Goal: Information Seeking & Learning: Learn about a topic

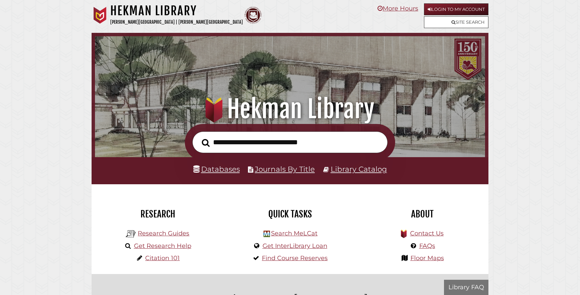
scroll to position [129, 386]
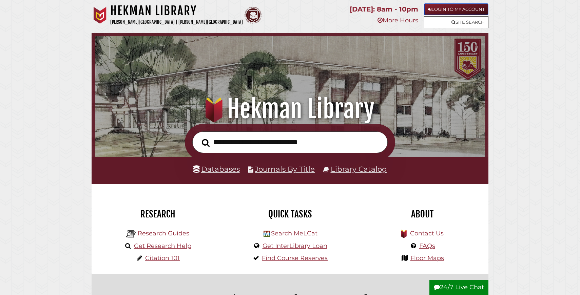
click at [437, 5] on link "Login to My Account" at bounding box center [456, 9] width 64 height 12
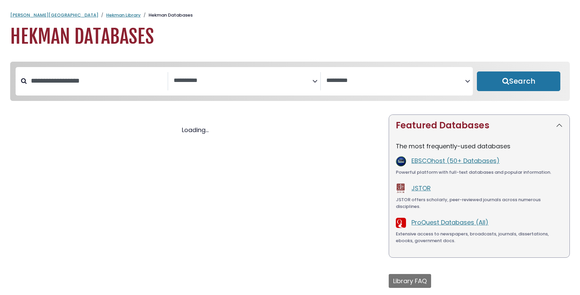
select select "Database Subject Filter"
select select "Database Vendors Filter"
select select "Database Subject Filter"
select select "Database Vendors Filter"
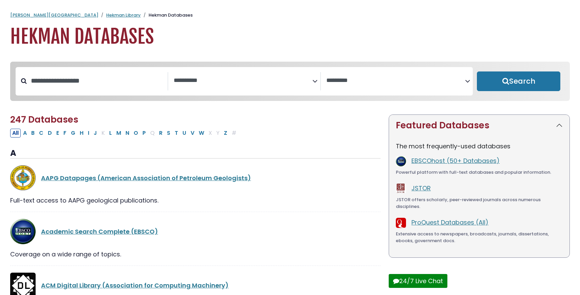
click at [232, 85] on span "Search filters" at bounding box center [243, 81] width 139 height 18
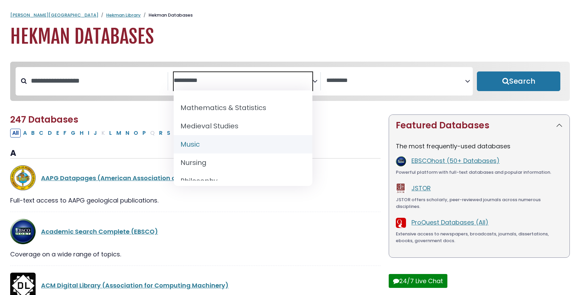
scroll to position [523, 0]
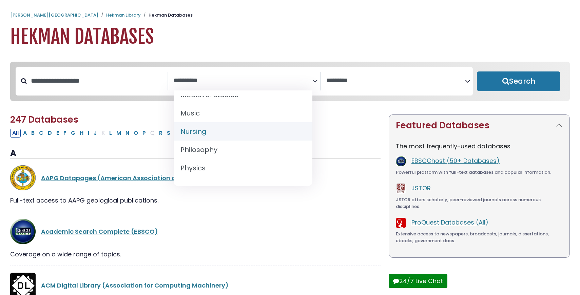
select select "*****"
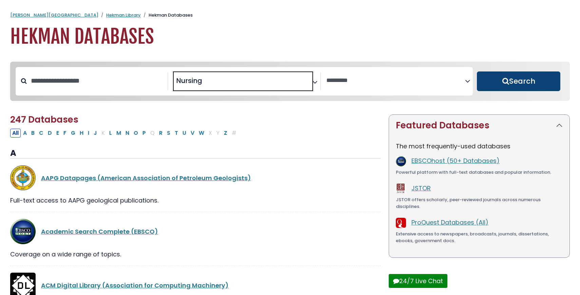
click at [526, 79] on button "Search" at bounding box center [518, 82] width 83 height 20
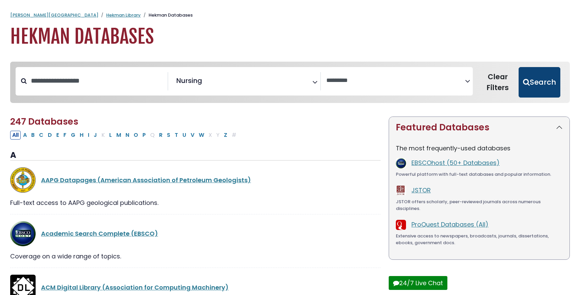
select select "Database Vendors Filter"
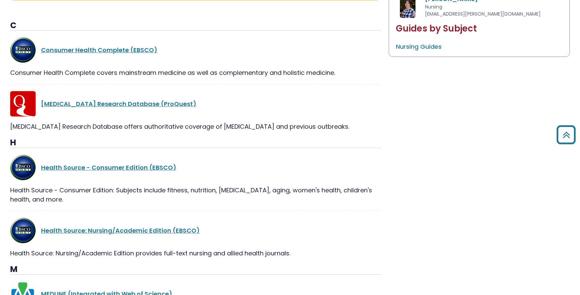
scroll to position [360, 0]
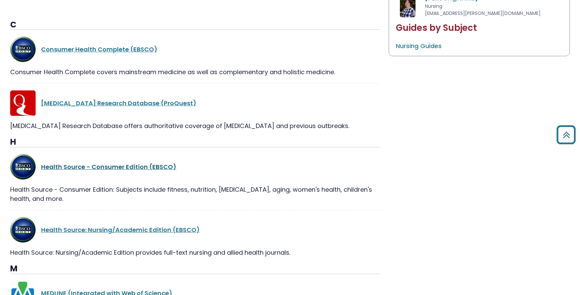
click at [130, 166] on link "Health Source - Consumer Edition (EBSCO)" at bounding box center [108, 167] width 135 height 8
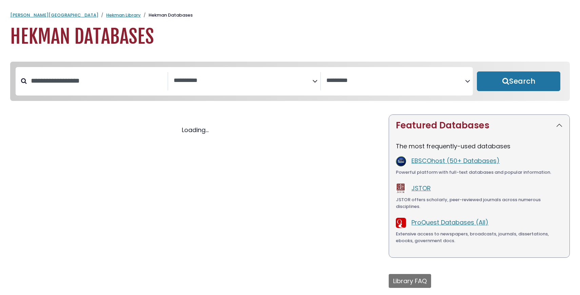
select select "Database Subject Filter"
select select "Database Vendors Filter"
select select "Database Subject Filter"
select select "Database Vendors Filter"
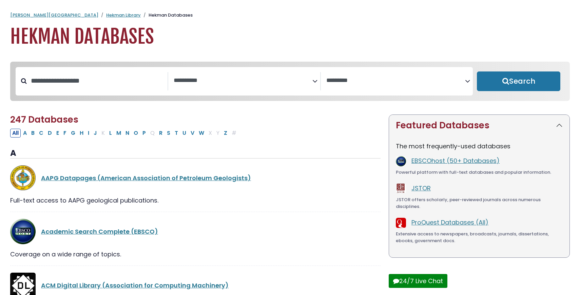
click at [212, 82] on textarea "Search" at bounding box center [243, 80] width 139 height 7
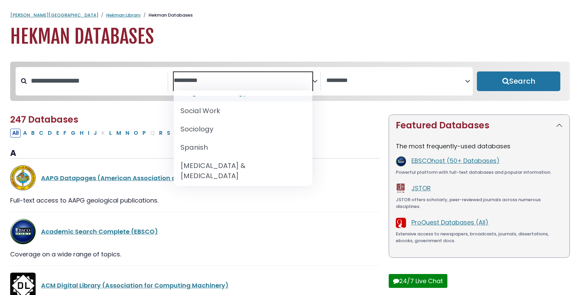
scroll to position [671, 0]
select select "*****"
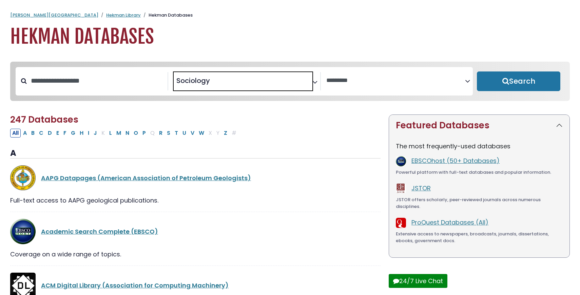
scroll to position [322, 0]
click at [524, 91] on button "Search" at bounding box center [518, 82] width 83 height 20
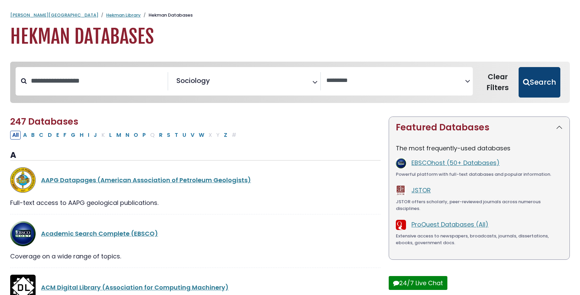
select select "Database Vendors Filter"
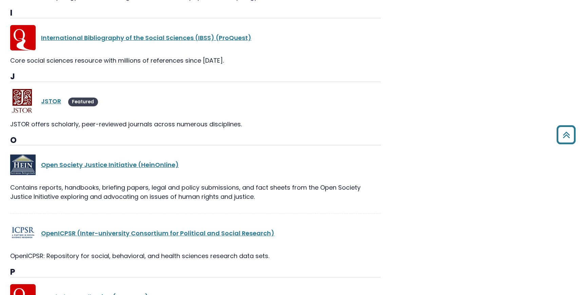
scroll to position [422, 0]
click at [56, 101] on link "JSTOR" at bounding box center [51, 102] width 20 height 8
click at [47, 100] on link "JSTOR" at bounding box center [51, 102] width 20 height 8
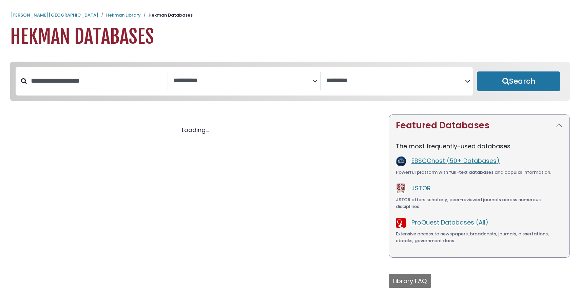
select select "Database Subject Filter"
select select "Database Vendors Filter"
select select "Database Subject Filter"
select select "Database Vendors Filter"
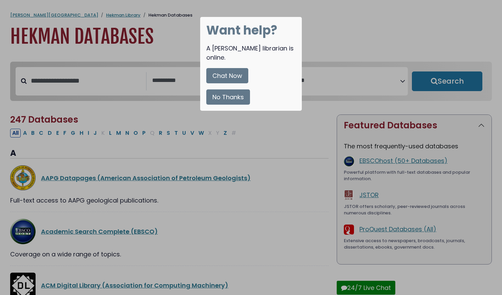
click at [233, 95] on button "No Thanks" at bounding box center [228, 96] width 44 height 15
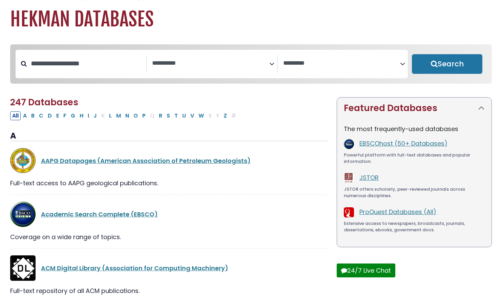
scroll to position [24, 0]
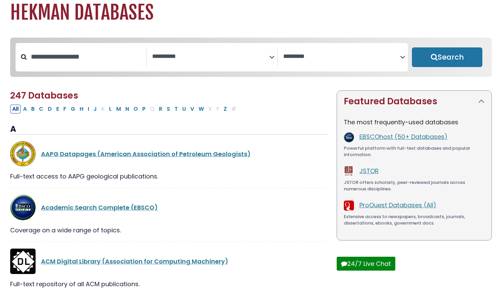
click at [178, 52] on span "Search filters" at bounding box center [210, 56] width 117 height 8
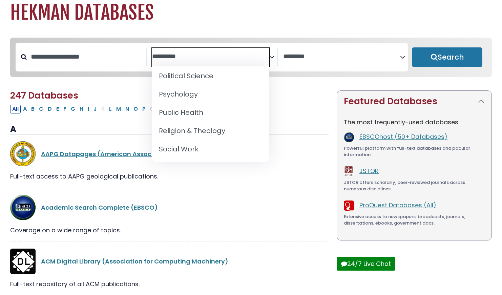
scroll to position [607, 0]
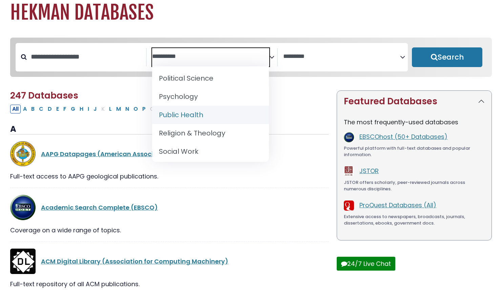
select select "*****"
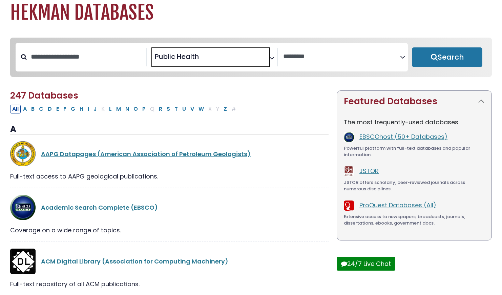
scroll to position [297, 0]
click at [452, 58] on button "Search" at bounding box center [447, 57] width 71 height 20
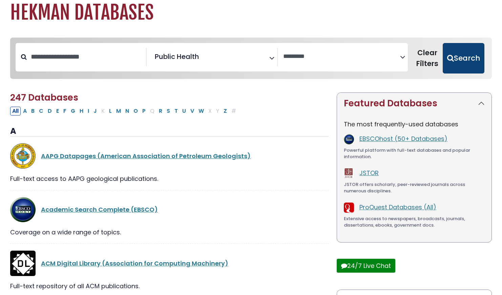
select select "Database Vendors Filter"
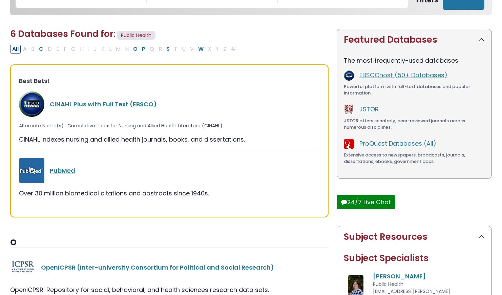
scroll to position [174, 0]
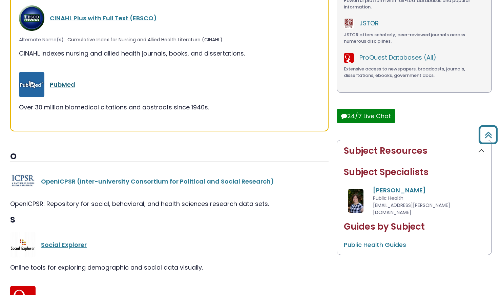
click at [65, 82] on link "PubMed" at bounding box center [62, 84] width 25 height 8
